Goal: Task Accomplishment & Management: Use online tool/utility

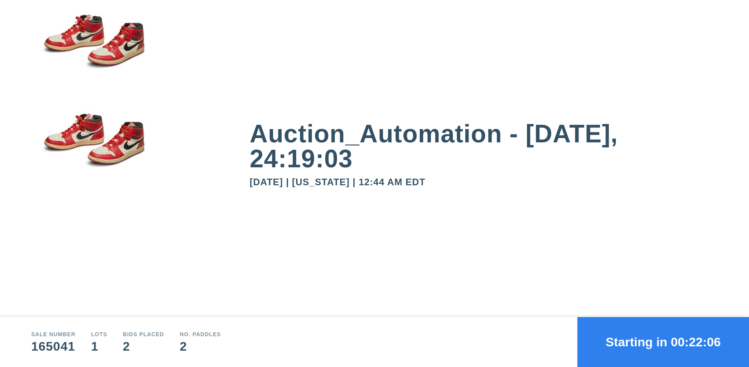
click at [663, 342] on button "Starting in 00:22:06" at bounding box center [664, 342] width 172 height 50
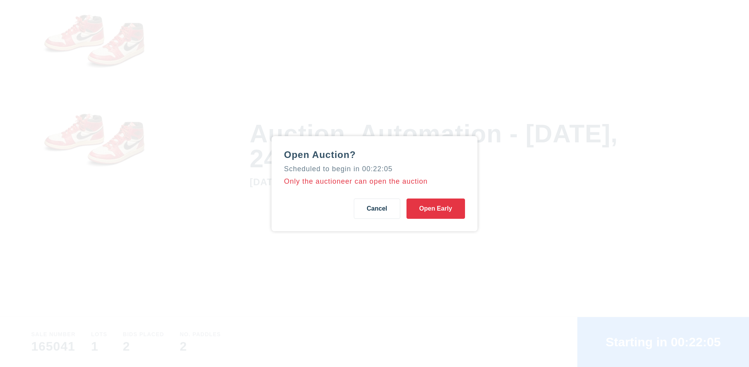
click at [436, 208] on button "Open Early" at bounding box center [436, 209] width 59 height 20
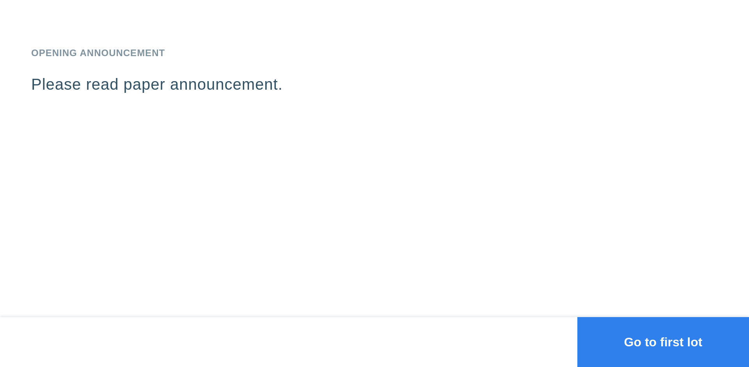
click at [663, 342] on button "Go to first lot" at bounding box center [664, 342] width 172 height 50
